Goal: Task Accomplishment & Management: Complete application form

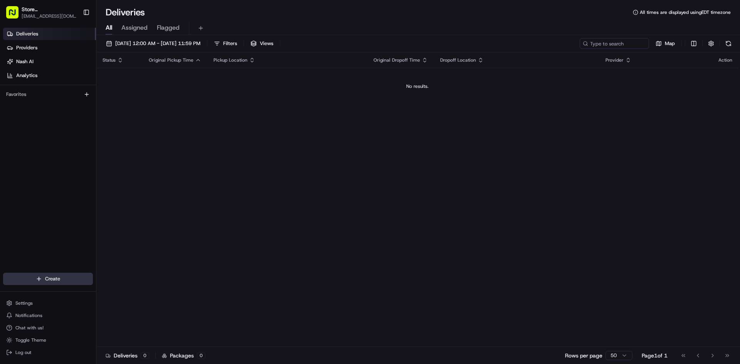
click at [37, 280] on html "Store [GEOGRAPHIC_DATA], [GEOGRAPHIC_DATA] (Just Salad) [EMAIL_ADDRESS][DOMAIN_…" at bounding box center [370, 182] width 740 height 364
click at [125, 297] on link "Delivery" at bounding box center [139, 293] width 86 height 14
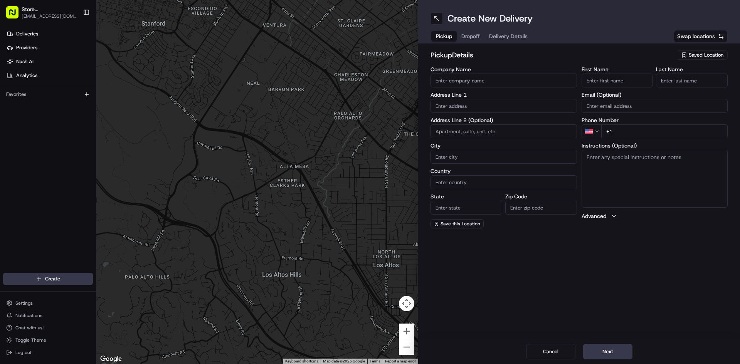
click at [369, 83] on input "Company Name" at bounding box center [503, 81] width 146 height 14
type input "Just Salad"
type input "[STREET_ADDRESS]"
type input "[GEOGRAPHIC_DATA]"
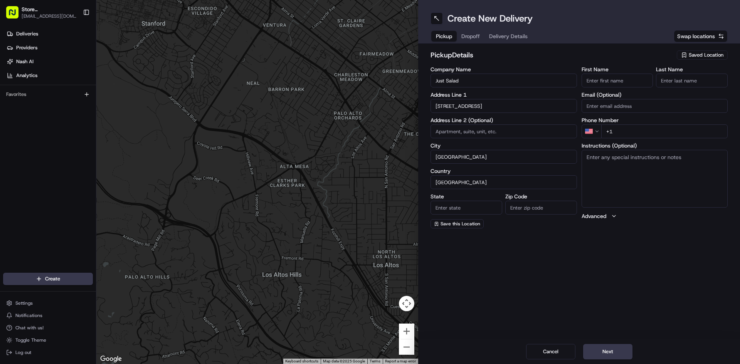
type input "MA"
type input "01803"
type input "[PERSON_NAME]"
click at [369, 84] on input "[PERSON_NAME]" at bounding box center [617, 81] width 72 height 14
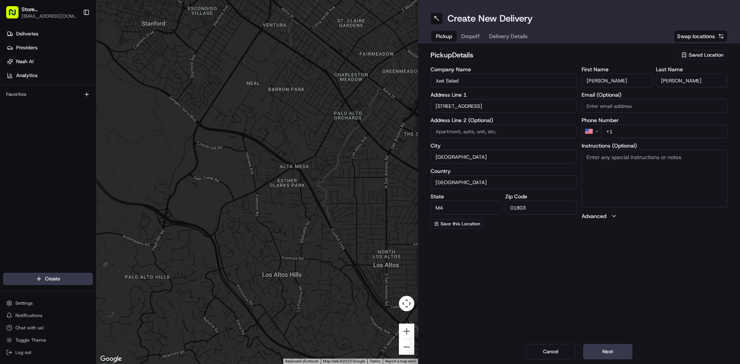
click at [369, 84] on input "[PERSON_NAME]" at bounding box center [617, 81] width 72 height 14
drag, startPoint x: 573, startPoint y: 247, endPoint x: 617, endPoint y: 193, distance: 70.1
click at [369, 237] on div "Create New Delivery Pickup Dropoff Delivery Details Swap locations pickup Detai…" at bounding box center [579, 182] width 322 height 364
click at [369, 127] on input "+1" at bounding box center [664, 131] width 127 height 14
type input "[PHONE_NUMBER]"
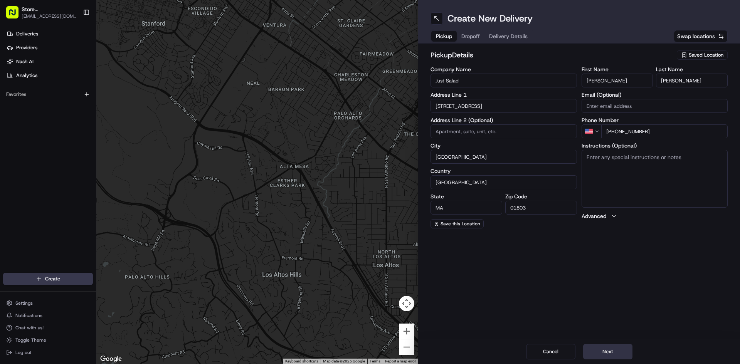
click at [369, 355] on button "Next" at bounding box center [607, 351] width 49 height 15
click at [369, 77] on input "Company Name" at bounding box center [503, 81] width 146 height 14
type input "Just Salad"
type input "[STREET_ADDRESS]"
type input "[GEOGRAPHIC_DATA]"
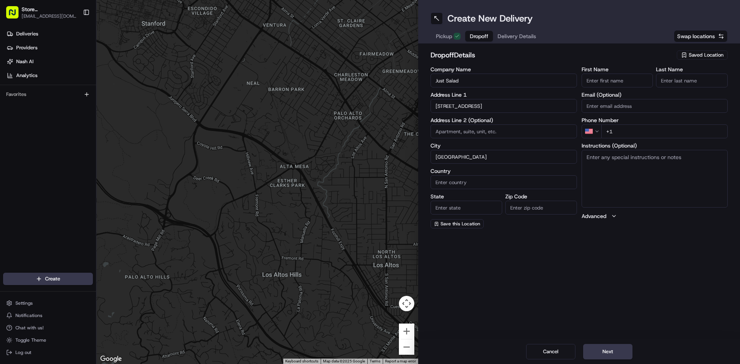
type input "[GEOGRAPHIC_DATA]"
type input "MA"
type input "02210"
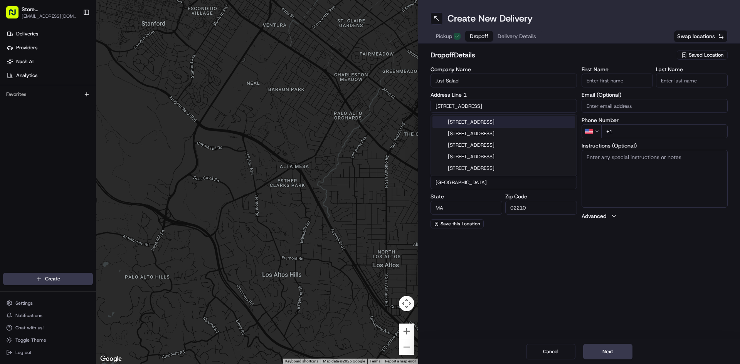
click at [369, 80] on input "First Name" at bounding box center [617, 81] width 72 height 14
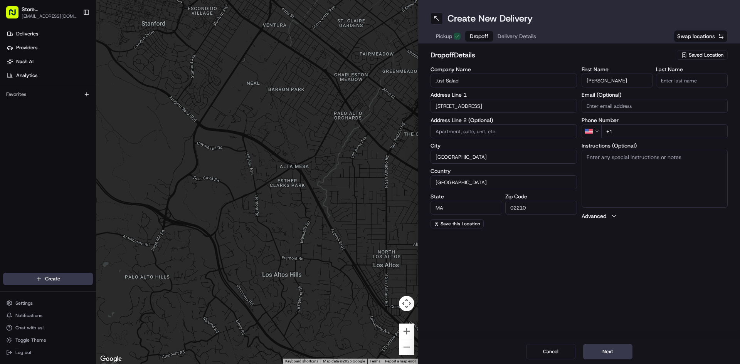
type input "[PERSON_NAME]"
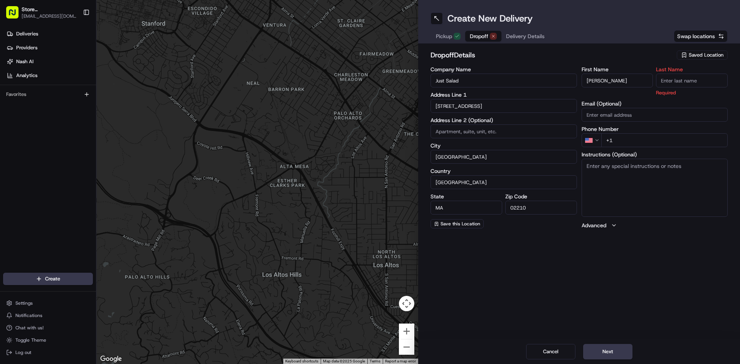
click at [369, 84] on input "Last Name" at bounding box center [692, 81] width 72 height 14
type input "g"
drag, startPoint x: 674, startPoint y: 268, endPoint x: 671, endPoint y: 262, distance: 7.3
click at [369, 268] on div "Create New Delivery Pickup Dropoff Delivery Details Swap locations dropoff Deta…" at bounding box center [579, 182] width 322 height 364
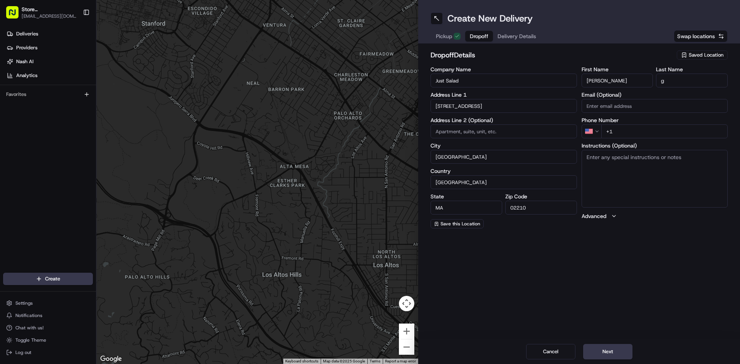
click at [369, 128] on input "+1" at bounding box center [664, 131] width 127 height 14
type input "[PHONE_NUMBER]"
click at [369, 334] on div "Create New Delivery Pickup Dropoff Delivery Details Swap locations dropoff Deta…" at bounding box center [579, 182] width 322 height 364
click at [369, 174] on textarea "Instructions (Optional)" at bounding box center [654, 179] width 146 height 58
type textarea "leave in the just salad store"
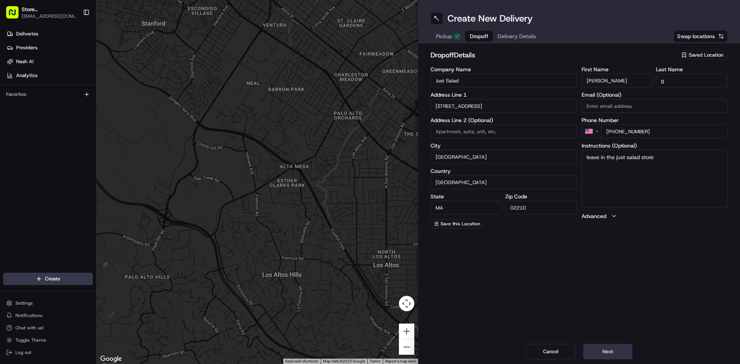
click at [369, 354] on button "Next" at bounding box center [607, 351] width 49 height 15
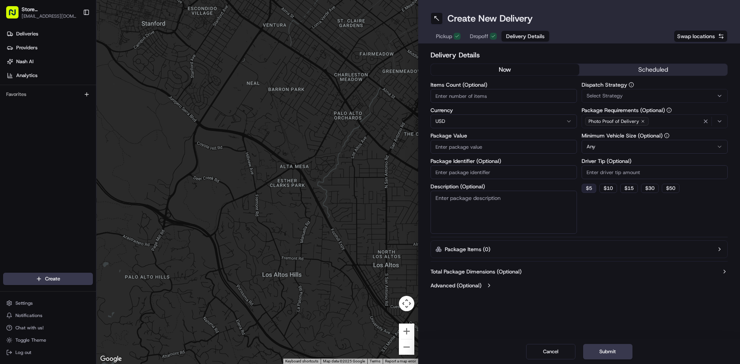
click at [369, 185] on button "$ 5" at bounding box center [588, 188] width 15 height 9
type input "5"
click at [369, 95] on input "Items Count (Optional)" at bounding box center [503, 96] width 146 height 14
type input "2"
click at [369, 262] on div "Delivery Details now scheduled Items Count (Optional) 2 Currency USD Package Va…" at bounding box center [578, 171] width 297 height 243
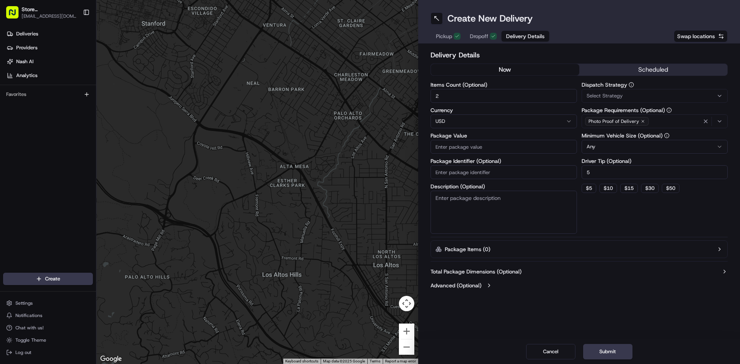
click at [369, 176] on input "Package Identifier (Optional)" at bounding box center [503, 172] width 146 height 14
click at [369, 309] on div "Create New Delivery Pickup Dropoff Delivery Details Swap locations Delivery Det…" at bounding box center [579, 182] width 322 height 364
click at [369, 153] on input "Package Value" at bounding box center [503, 147] width 146 height 14
type input "25"
click at [369, 261] on div "Delivery Details now scheduled Items Count (Optional) 2 Currency USD Package Va…" at bounding box center [578, 171] width 297 height 243
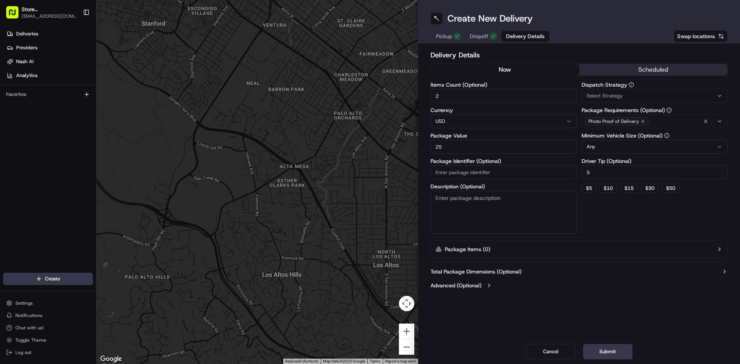
click at [369, 118] on div "button" at bounding box center [713, 121] width 24 height 9
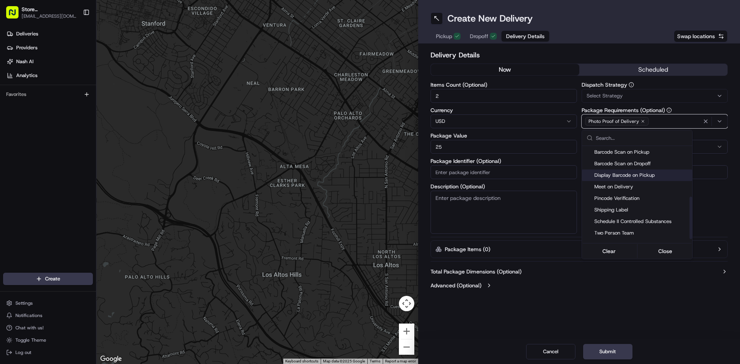
scroll to position [116, 0]
click at [369, 188] on span "Pincode Verification" at bounding box center [641, 186] width 95 height 7
click at [369, 336] on html "Store [GEOGRAPHIC_DATA], [GEOGRAPHIC_DATA] (Just Salad) [EMAIL_ADDRESS][DOMAIN_…" at bounding box center [370, 182] width 740 height 364
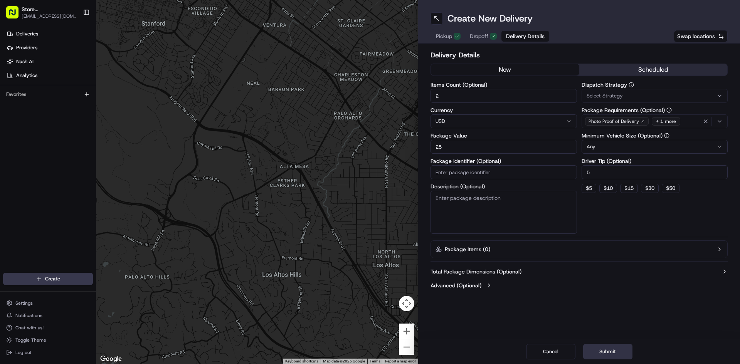
click at [369, 359] on button "Submit" at bounding box center [607, 351] width 49 height 15
